Goal: Task Accomplishment & Management: Manage account settings

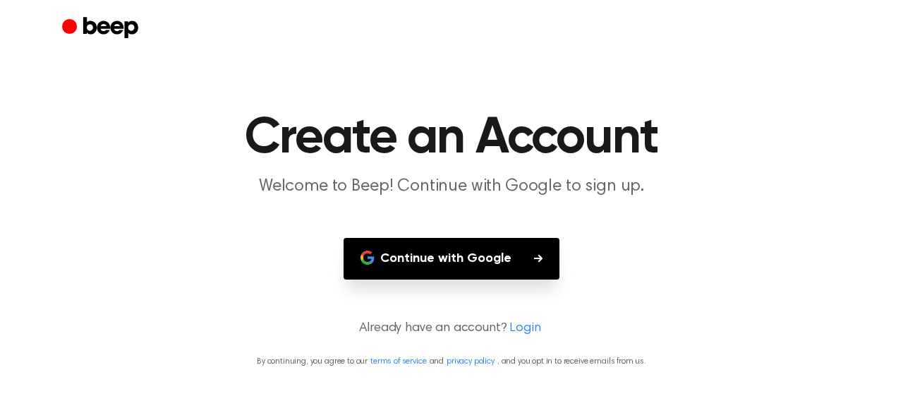
click at [514, 250] on button "Continue with Google" at bounding box center [452, 259] width 216 height 42
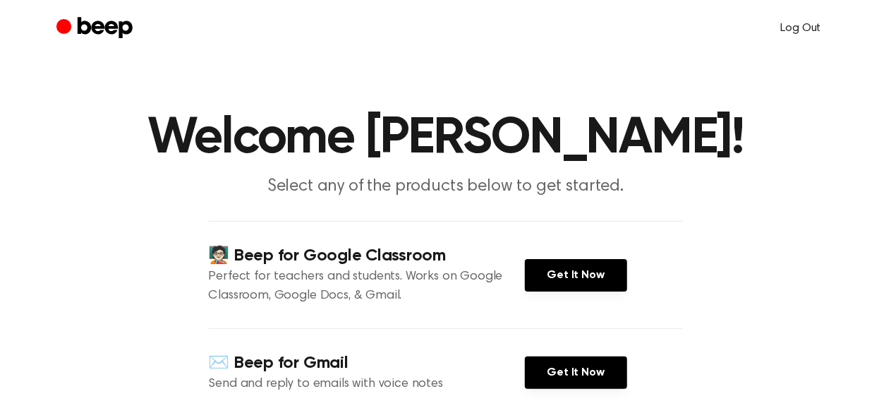
click at [795, 31] on link "Log Out" at bounding box center [801, 28] width 68 height 34
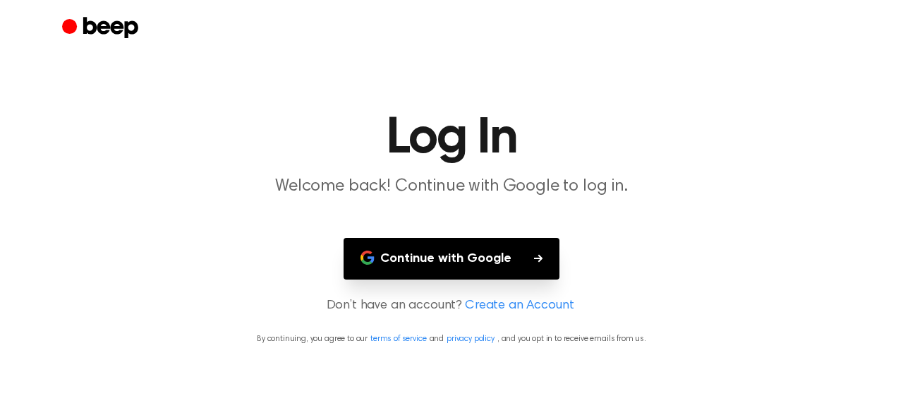
click at [560, 259] on div "Continue with Google" at bounding box center [452, 259] width 316 height 42
click at [535, 267] on button "Continue with Google" at bounding box center [452, 259] width 216 height 42
